Goal: Information Seeking & Learning: Learn about a topic

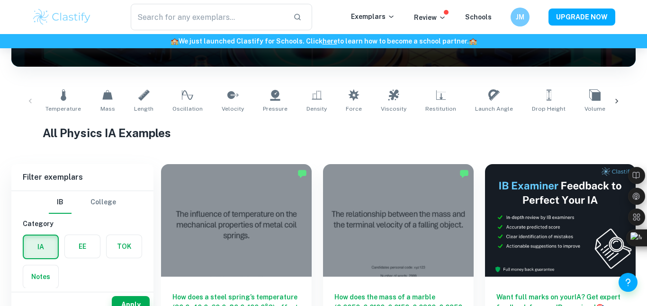
scroll to position [170, 0]
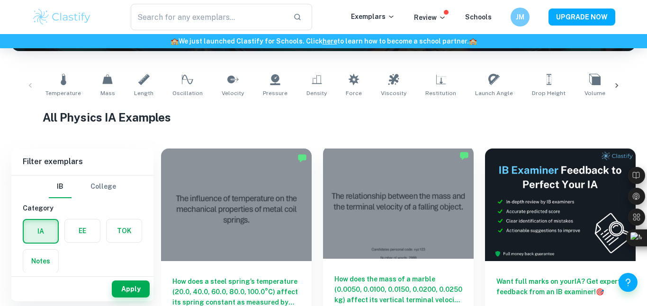
click at [381, 283] on h6 "How does the mass of a marble (0.0050, 0.0100, 0.0150, 0.0200, 0.0250 kg) affec…" at bounding box center [398, 289] width 128 height 31
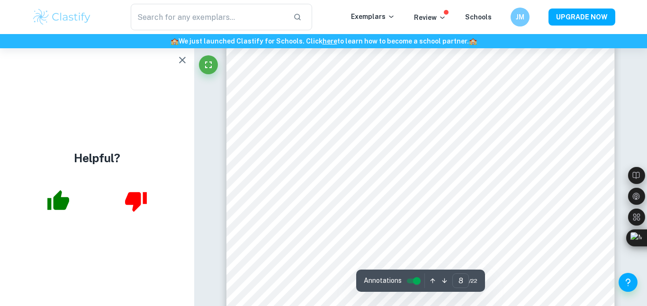
scroll to position [4143, 0]
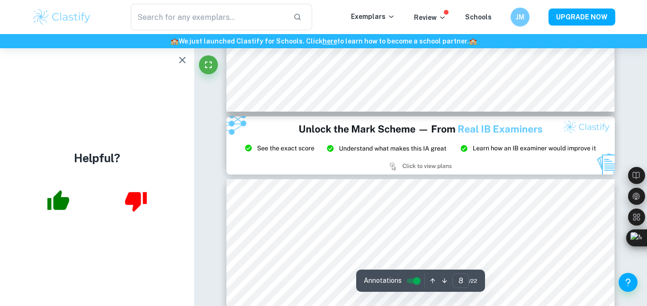
type input "9"
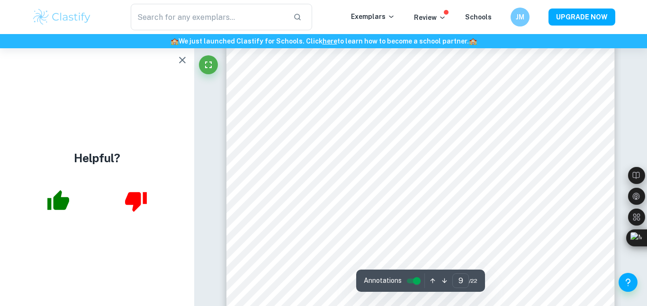
scroll to position [4914, 0]
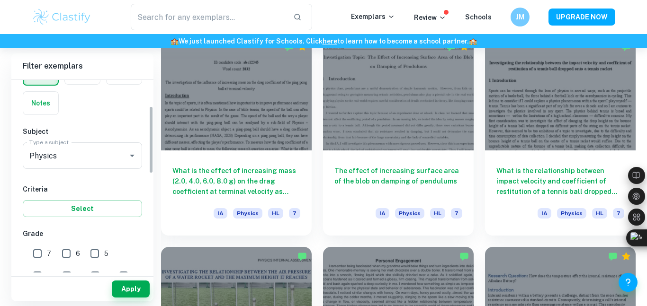
scroll to position [75, 0]
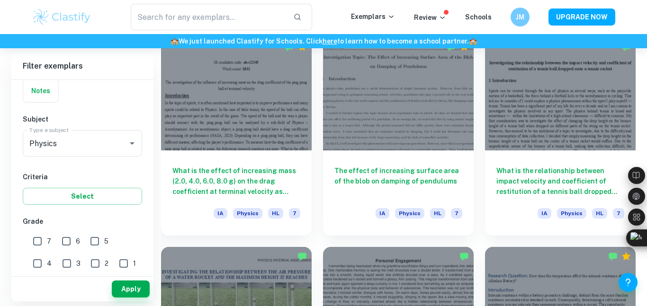
click at [40, 244] on input "7" at bounding box center [37, 241] width 19 height 19
checkbox input "true"
click at [63, 243] on input "6" at bounding box center [66, 241] width 19 height 19
checkbox input "true"
click at [119, 285] on button "Apply" at bounding box center [131, 289] width 38 height 17
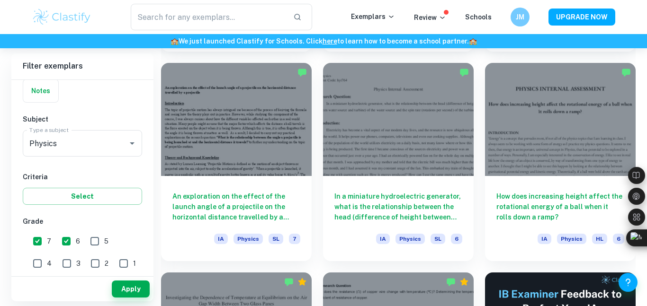
scroll to position [3399, 0]
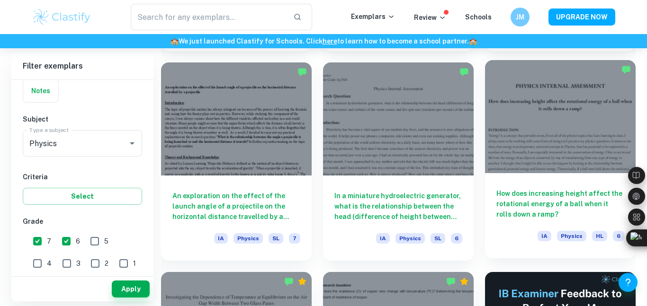
click at [577, 149] on div at bounding box center [560, 116] width 151 height 113
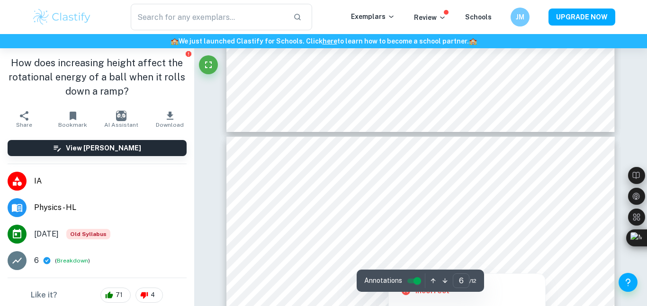
scroll to position [2680, 0]
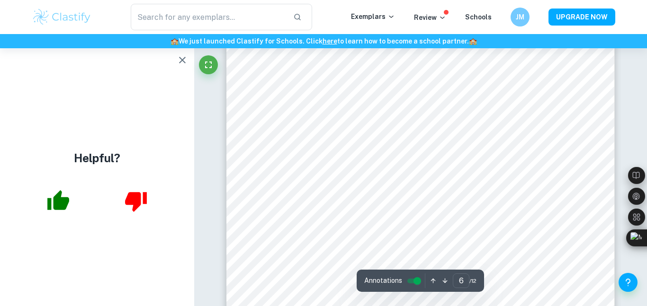
click at [182, 59] on icon "button" at bounding box center [182, 59] width 11 height 11
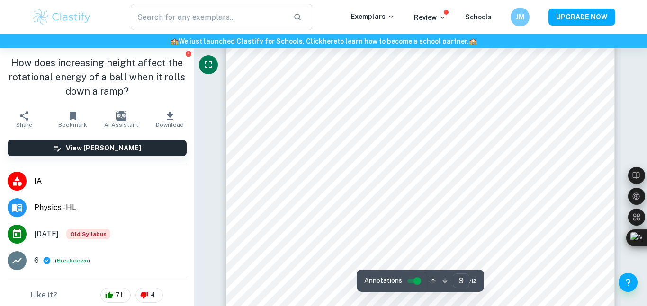
scroll to position [4375, 0]
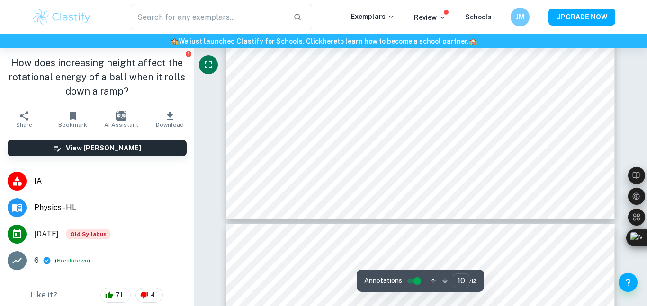
type input "11"
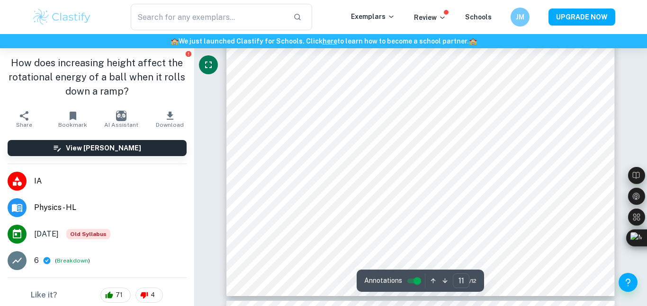
scroll to position [5656, 0]
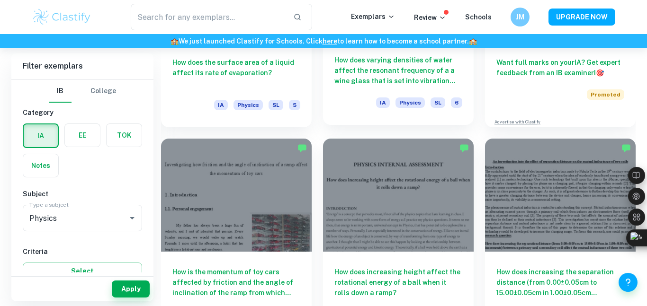
scroll to position [3816, 0]
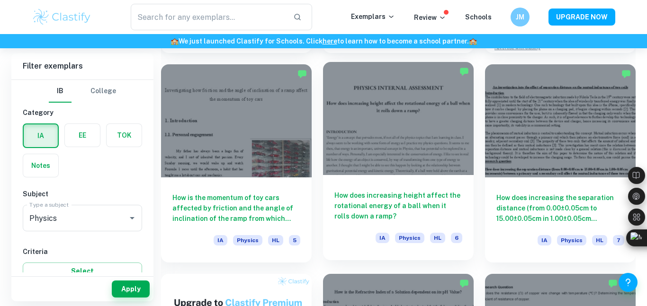
click at [440, 135] on div at bounding box center [398, 118] width 151 height 113
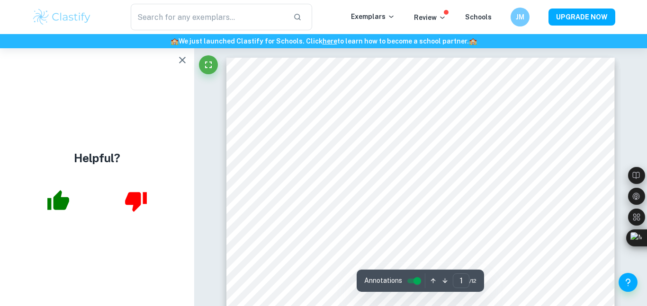
click at [178, 64] on icon "button" at bounding box center [182, 59] width 11 height 11
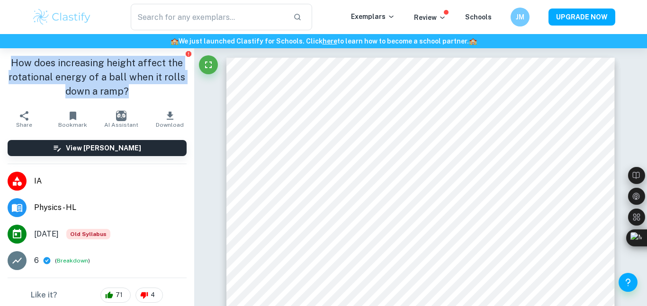
drag, startPoint x: 127, startPoint y: 91, endPoint x: 14, endPoint y: 67, distance: 115.7
click at [14, 67] on h1 "How does increasing height affect the rotational energy of a ball when it rolls…" at bounding box center [97, 77] width 179 height 43
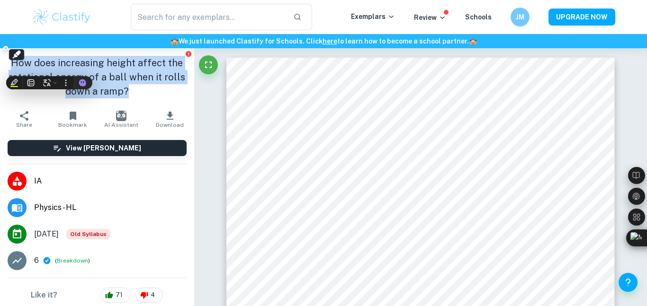
copy h1 "How does increasing height affect the rotational energy of a ball when it rolls…"
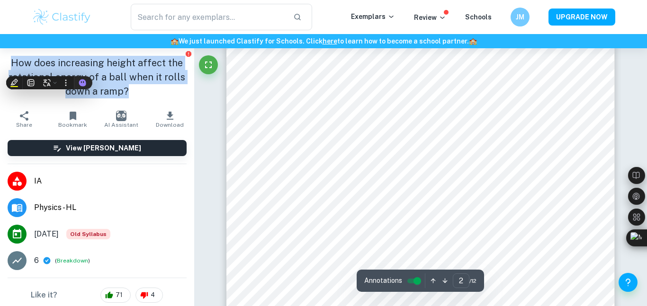
scroll to position [790, 0]
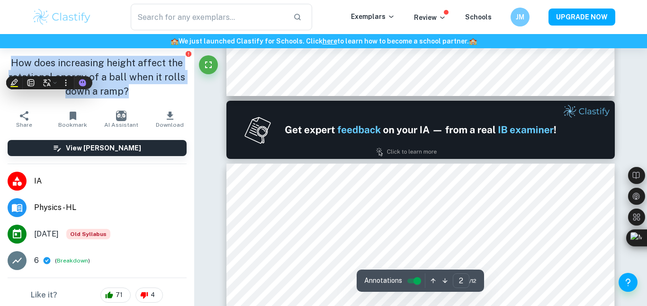
type input "1"
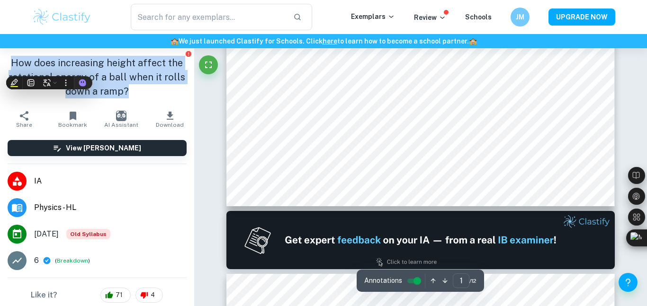
scroll to position [335, 0]
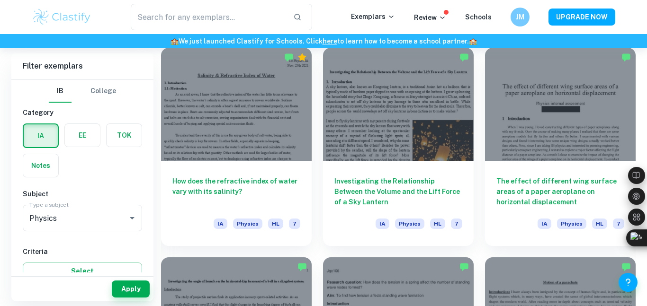
scroll to position [5676, 0]
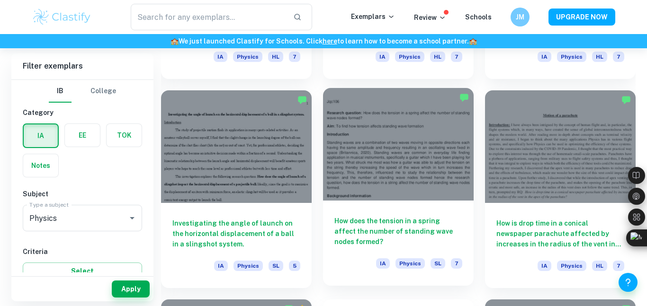
click at [405, 156] on div at bounding box center [398, 144] width 151 height 113
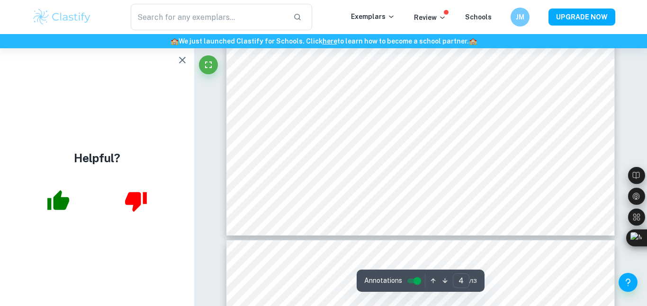
scroll to position [2156, 0]
type input "5"
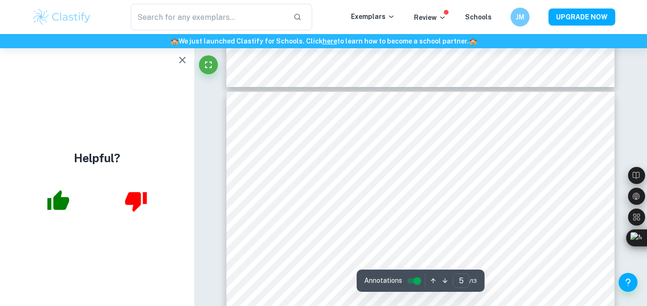
scroll to position [2307, 0]
click at [182, 60] on icon "button" at bounding box center [182, 60] width 7 height 7
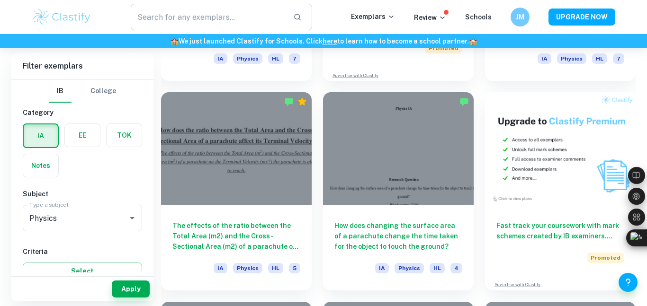
scroll to position [9444, 0]
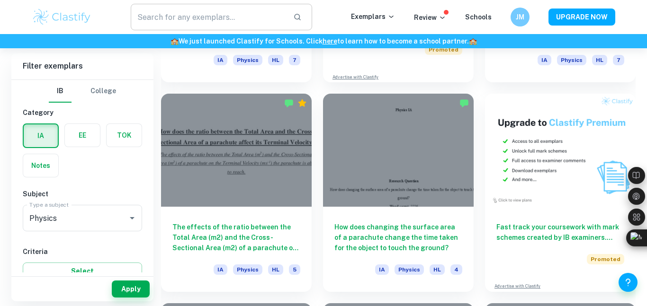
click at [215, 20] on input "text" at bounding box center [208, 17] width 155 height 27
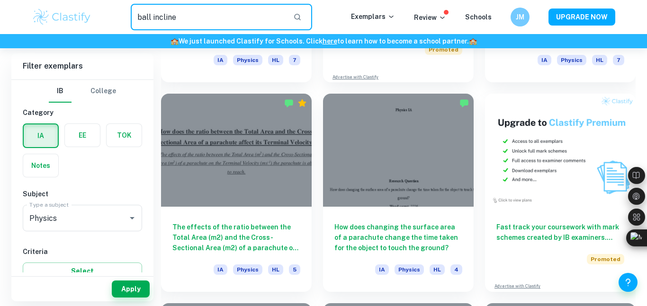
type input "ball incline"
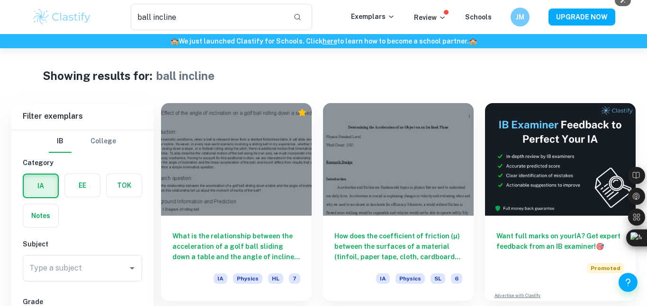
scroll to position [205, 0]
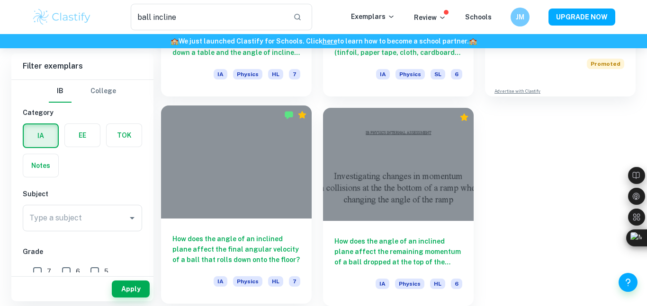
click at [256, 242] on h6 "How does the angle of an inclined plane affect the final angular velocity of a …" at bounding box center [236, 249] width 128 height 31
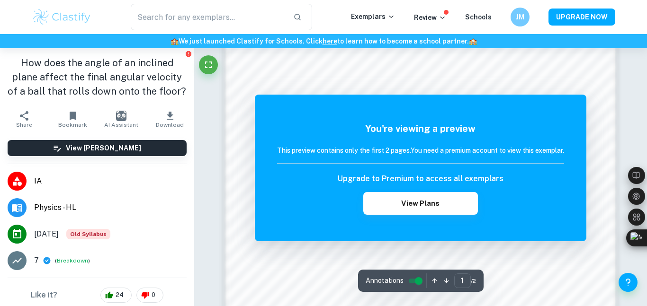
scroll to position [825, 0]
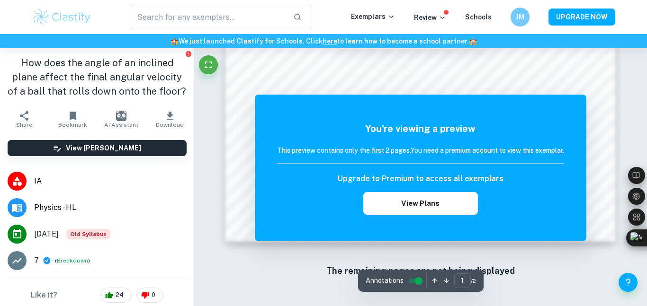
type input "ball incline"
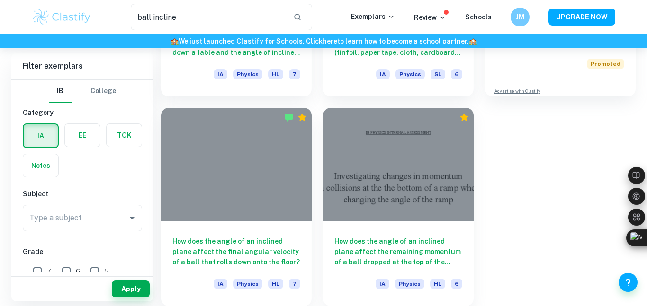
scroll to position [205, 0]
